Goal: Information Seeking & Learning: Learn about a topic

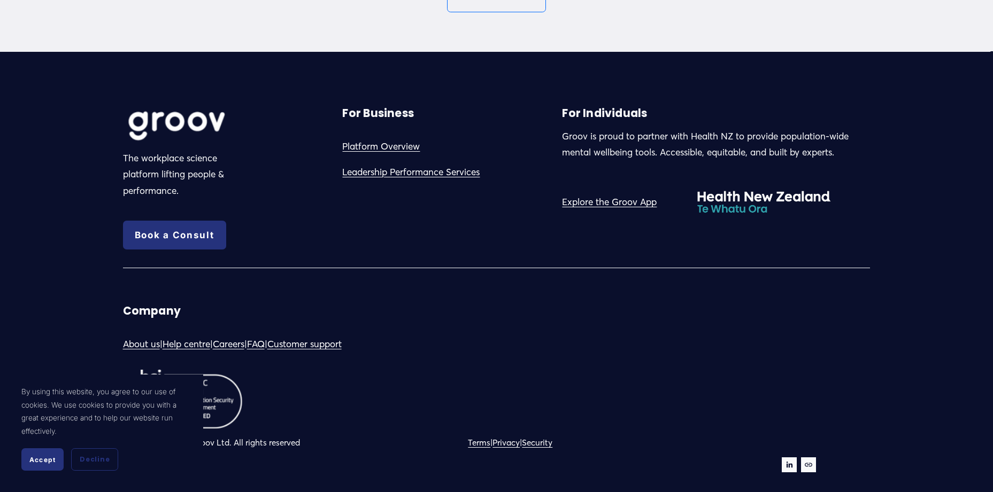
scroll to position [6034, 0]
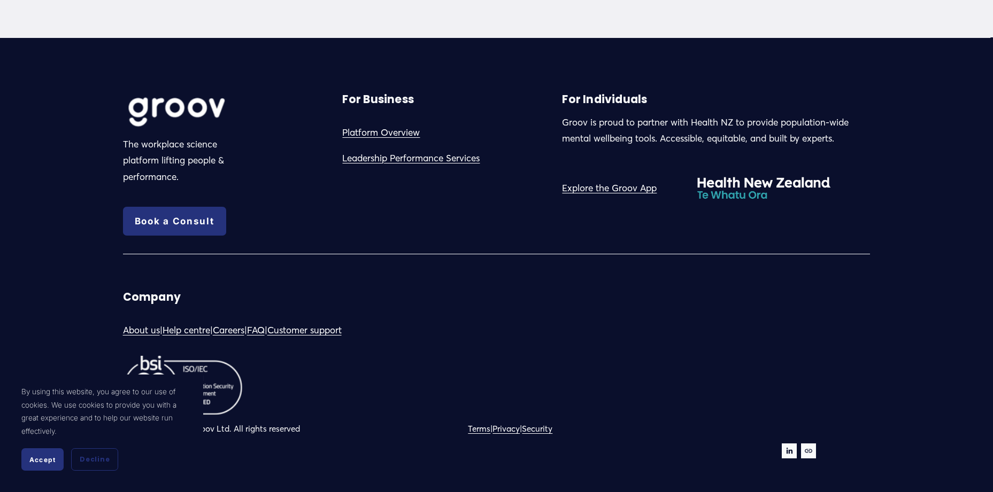
click at [514, 428] on link "Privacy" at bounding box center [505, 429] width 27 height 15
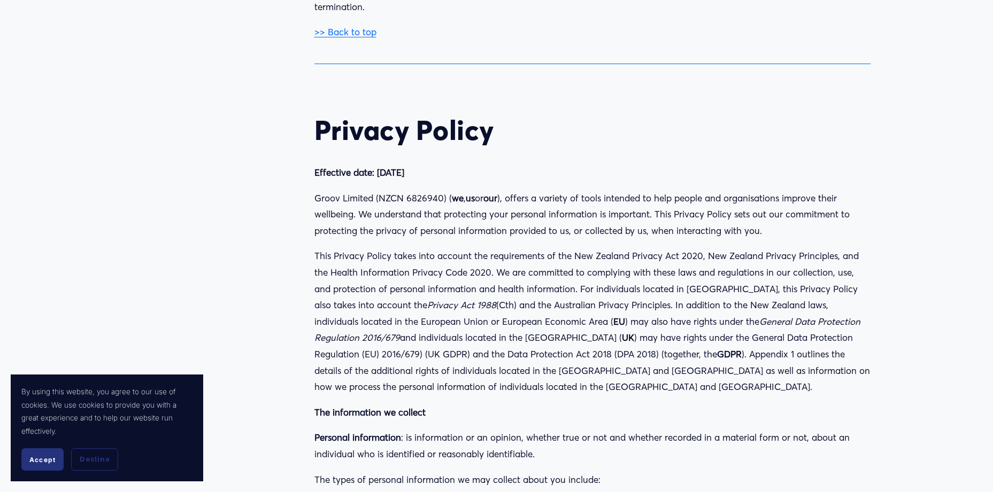
scroll to position [15554, 0]
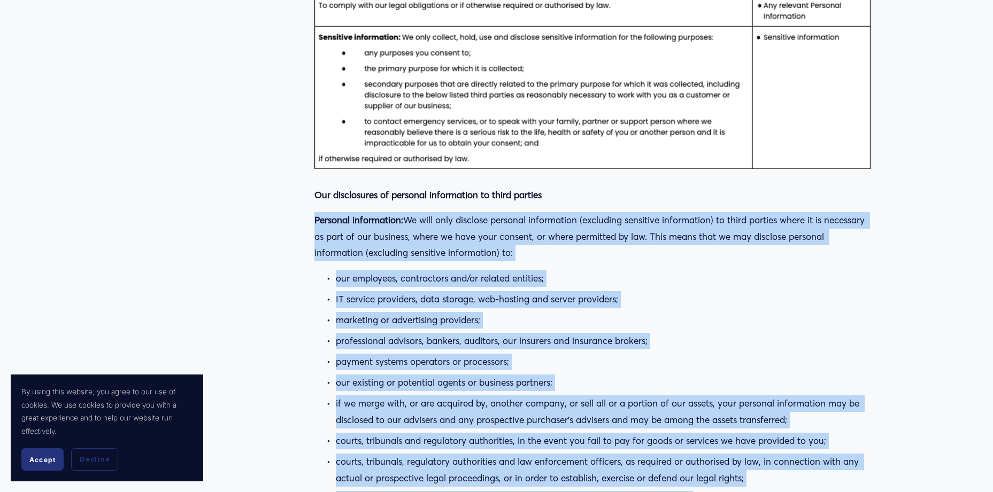
drag, startPoint x: 315, startPoint y: 123, endPoint x: 732, endPoint y: 425, distance: 514.8
copy div "Loremips dolorsitame: Co adip elit seddoeiu temporin utlaboreetd (magnaaliq eni…"
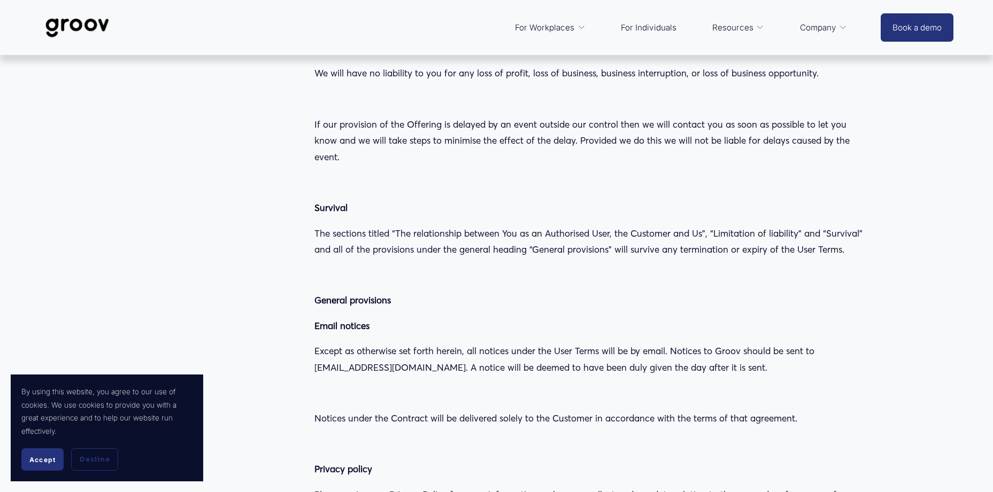
scroll to position [12509, 0]
